Goal: Transaction & Acquisition: Purchase product/service

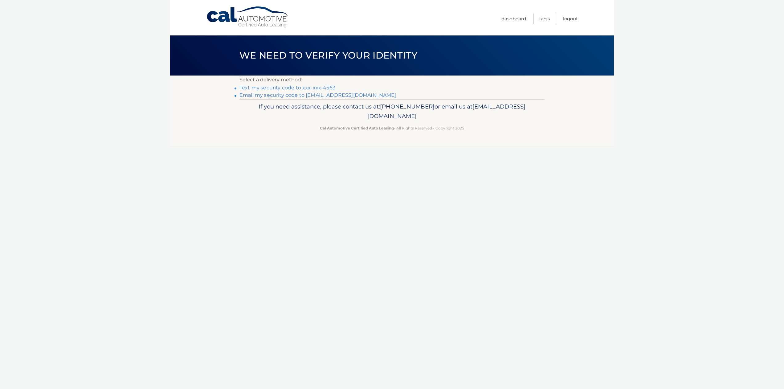
click at [293, 88] on link "Text my security code to xxx-xxx-4563" at bounding box center [288, 88] width 96 height 6
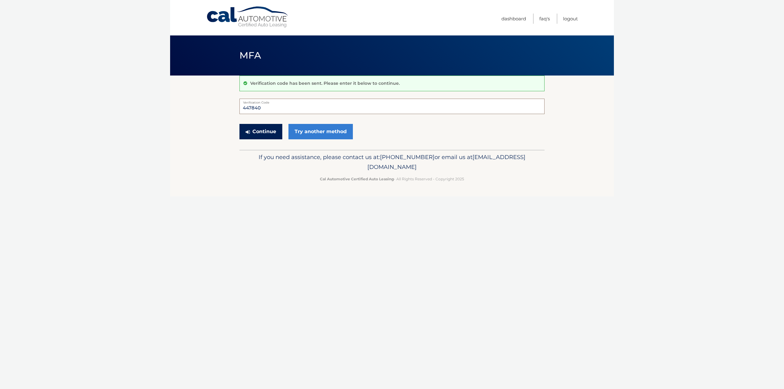
type input "447840"
click at [259, 134] on button "Continue" at bounding box center [261, 131] width 43 height 15
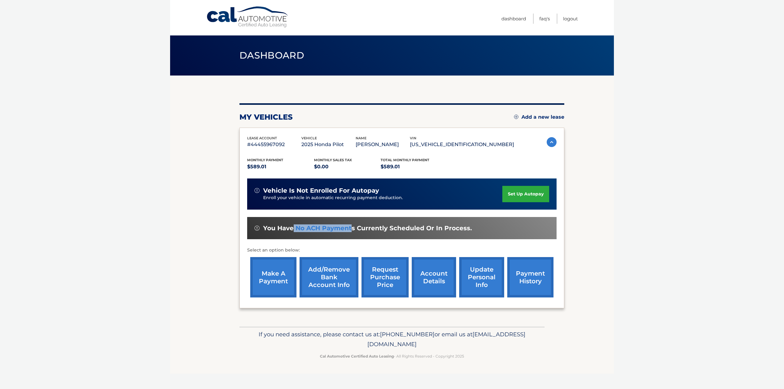
drag, startPoint x: 296, startPoint y: 228, endPoint x: 351, endPoint y: 229, distance: 55.2
click at [351, 229] on span "You have no ACH payments currently scheduled or in process." at bounding box center [367, 228] width 209 height 8
click at [363, 227] on span "You have no ACH payments currently scheduled or in process." at bounding box center [367, 228] width 209 height 8
click at [549, 143] on img at bounding box center [552, 142] width 10 height 10
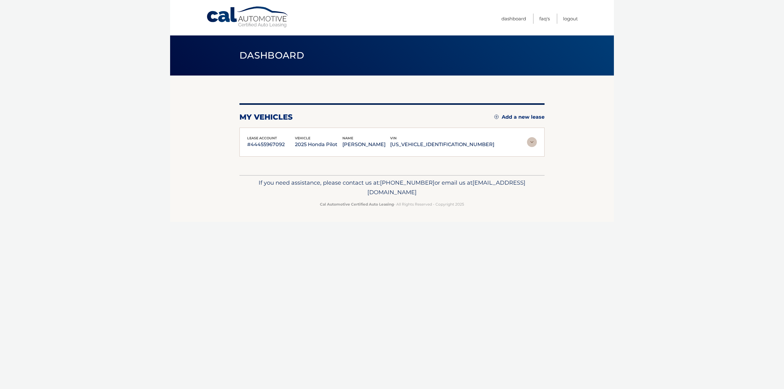
click at [532, 146] on img at bounding box center [532, 142] width 10 height 10
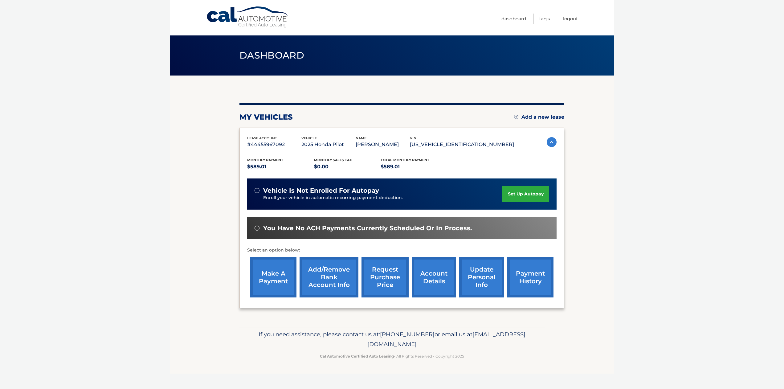
click at [275, 274] on link "make a payment" at bounding box center [273, 277] width 46 height 40
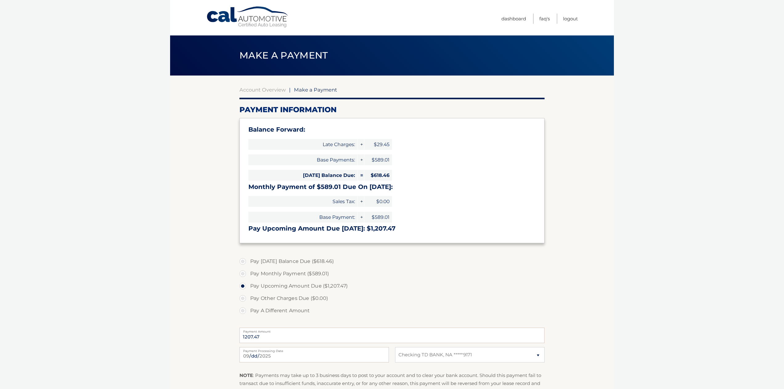
select select "NWZkYTAzNzQtNDgzOC00YzIwLThmMjYtMTQ0MWQ1NDYyMGFk"
click at [243, 260] on label "Pay [DATE] Balance Due ($618.46)" at bounding box center [392, 261] width 305 height 12
click at [243, 260] on input "Pay [DATE] Balance Due ($618.46)" at bounding box center [245, 260] width 6 height 10
radio input "true"
type input "618.46"
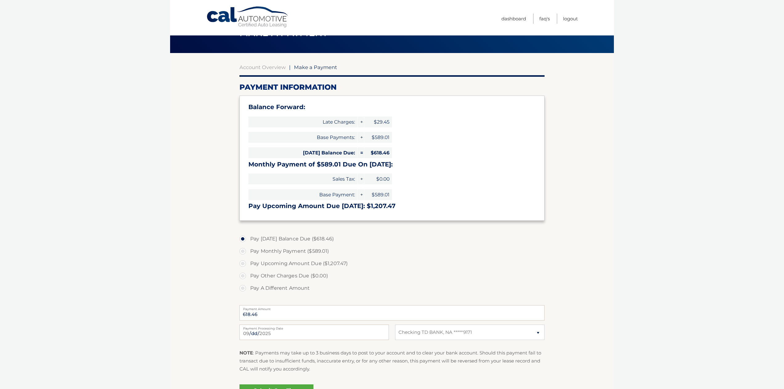
scroll to position [40, 0]
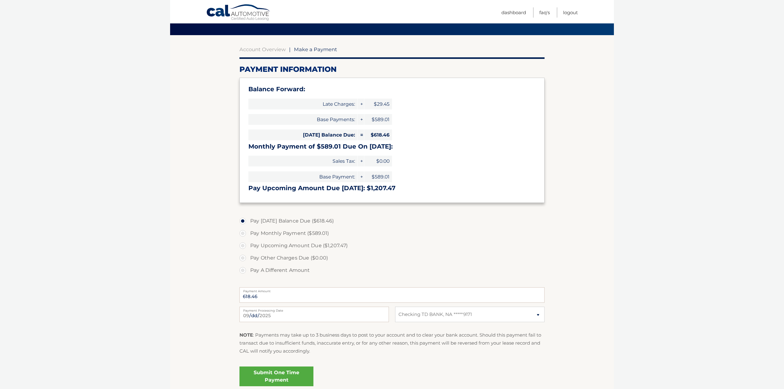
click at [287, 376] on link "Submit One Time Payment" at bounding box center [277, 377] width 74 height 20
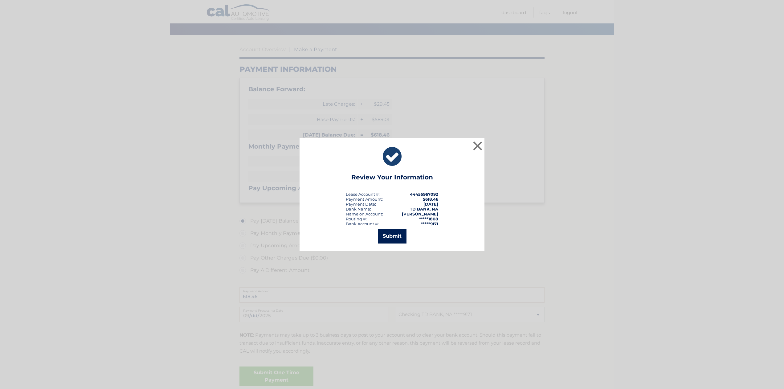
click at [403, 233] on button "Submit" at bounding box center [392, 236] width 29 height 15
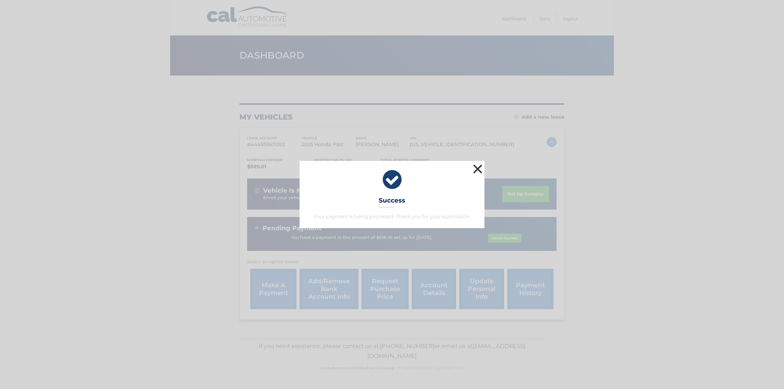
click at [477, 167] on button "×" at bounding box center [478, 169] width 12 height 12
